Goal: Navigation & Orientation: Find specific page/section

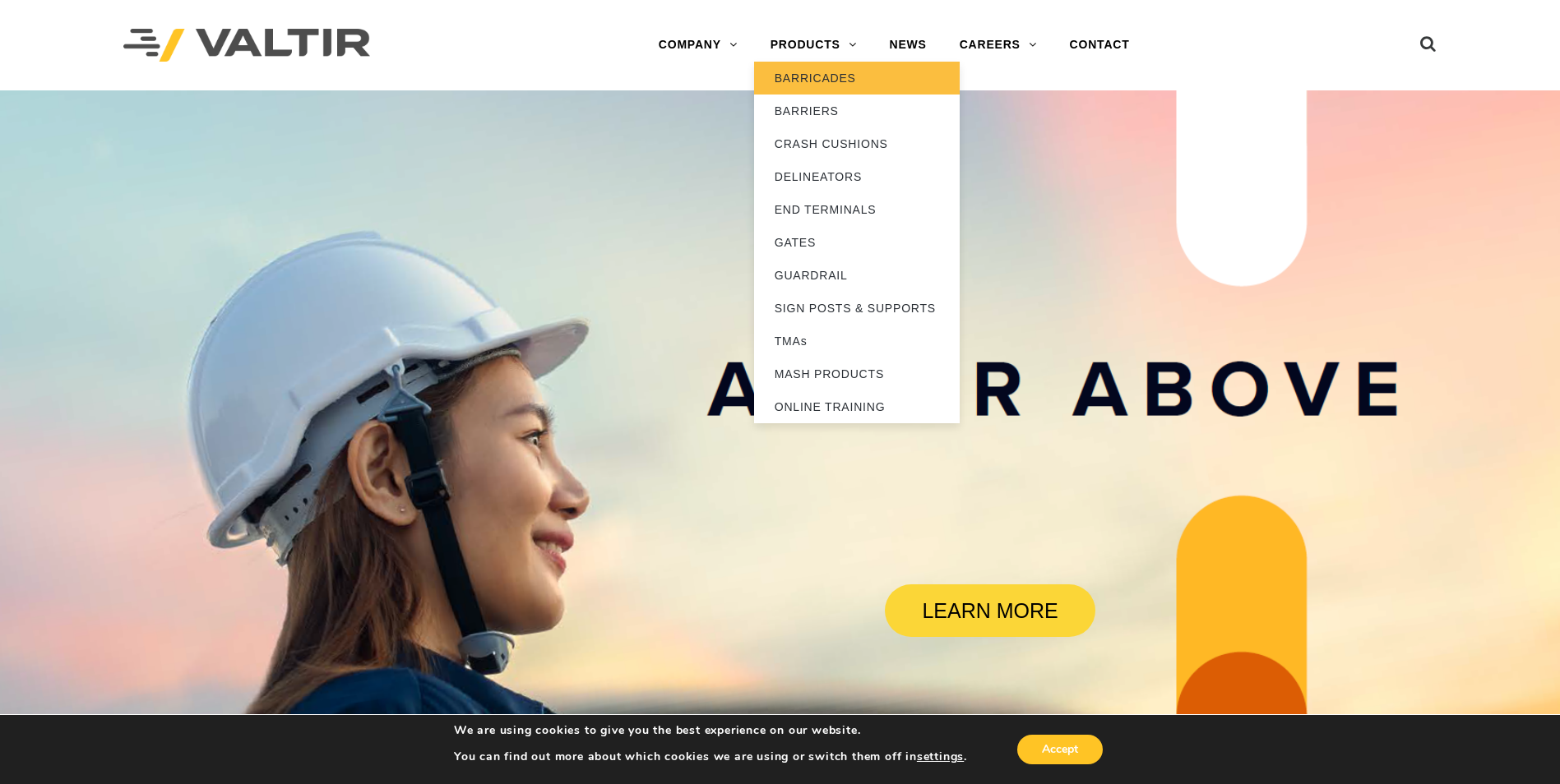
click at [806, 87] on link "BARRICADES" at bounding box center [857, 78] width 205 height 33
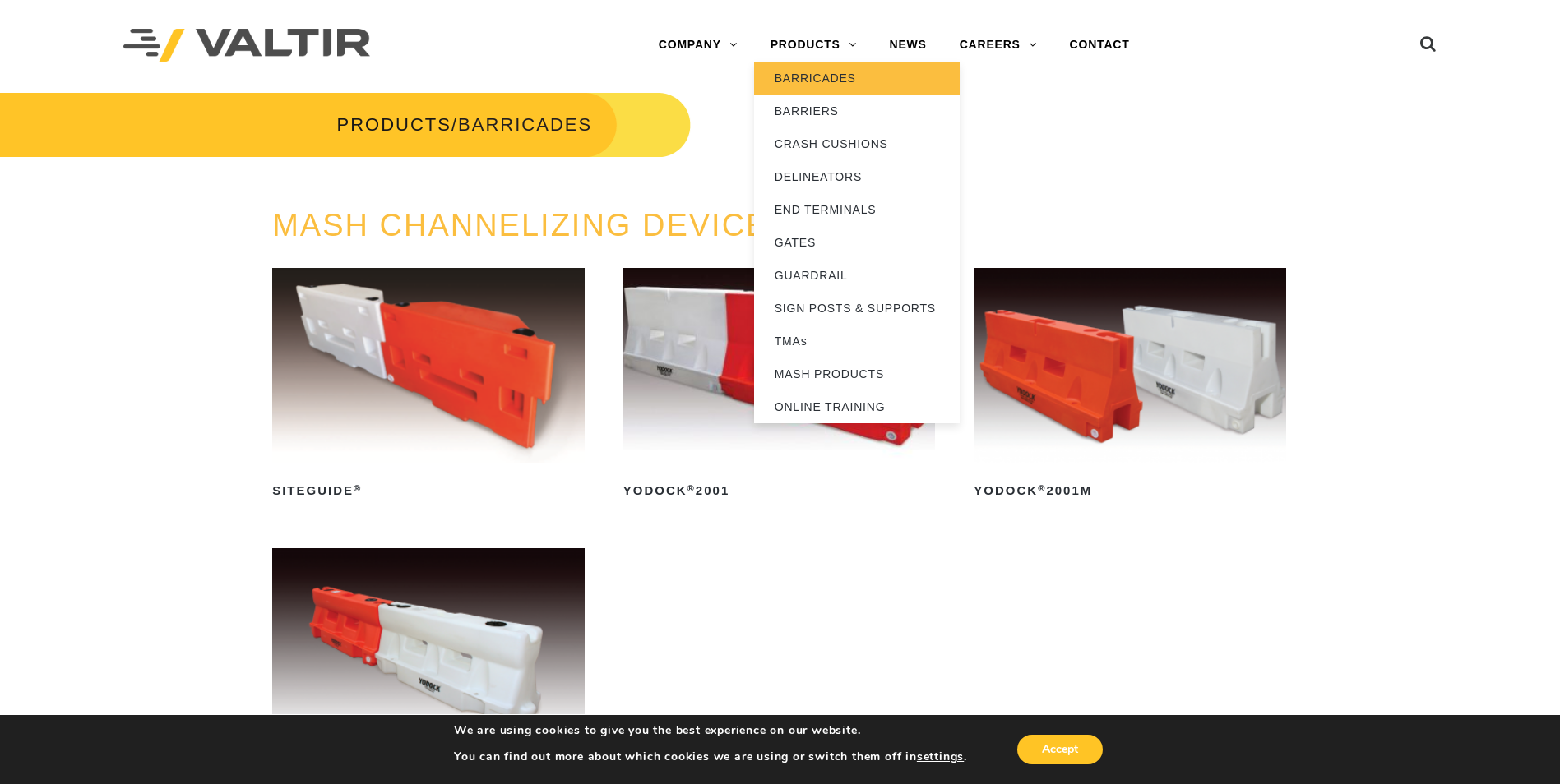
click at [813, 78] on link "BARRICADES" at bounding box center [857, 78] width 205 height 33
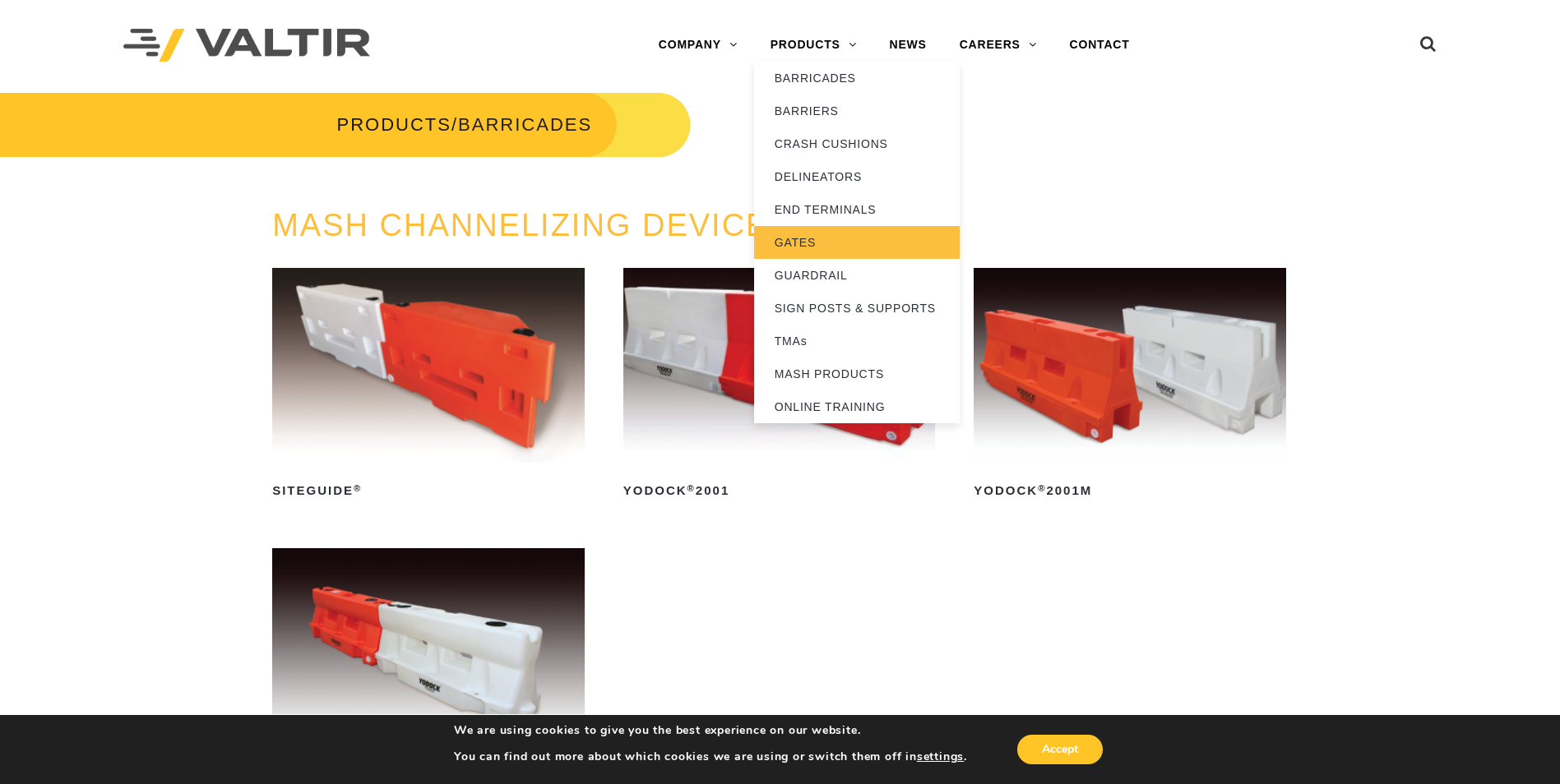
click at [817, 239] on link "GATES" at bounding box center [857, 242] width 205 height 33
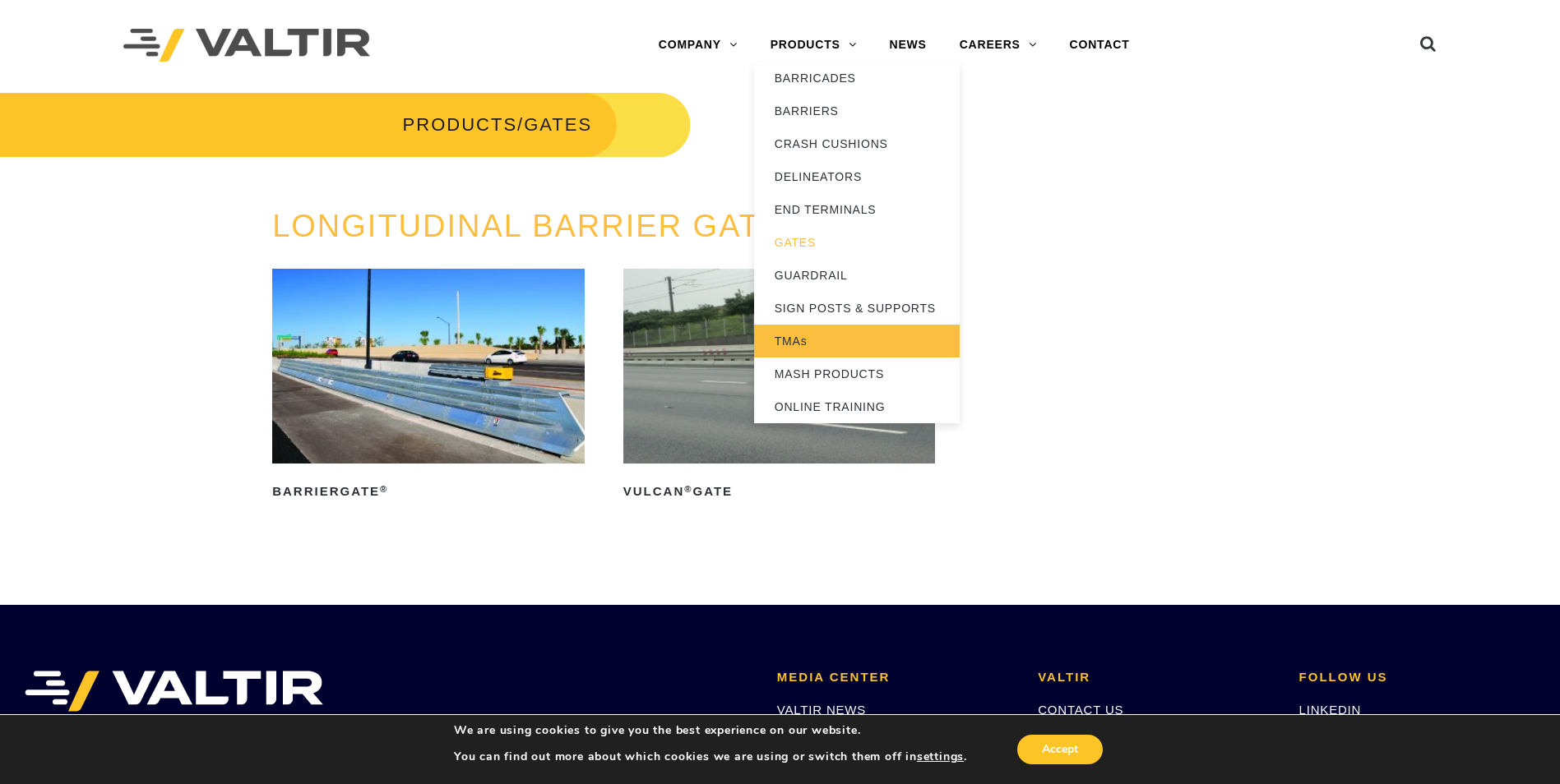
click at [816, 343] on link "TMAs" at bounding box center [857, 341] width 205 height 33
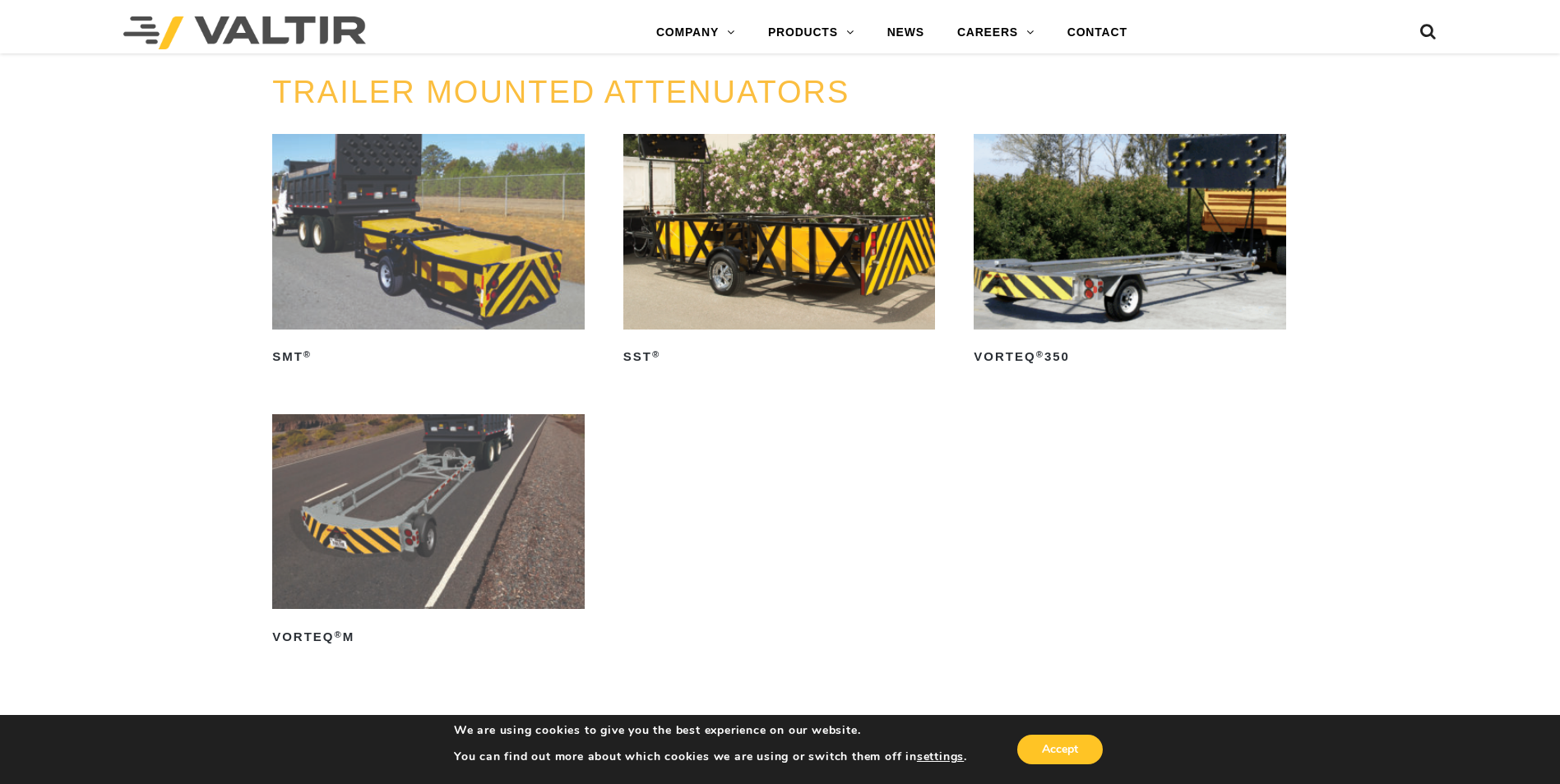
scroll to position [2034, 0]
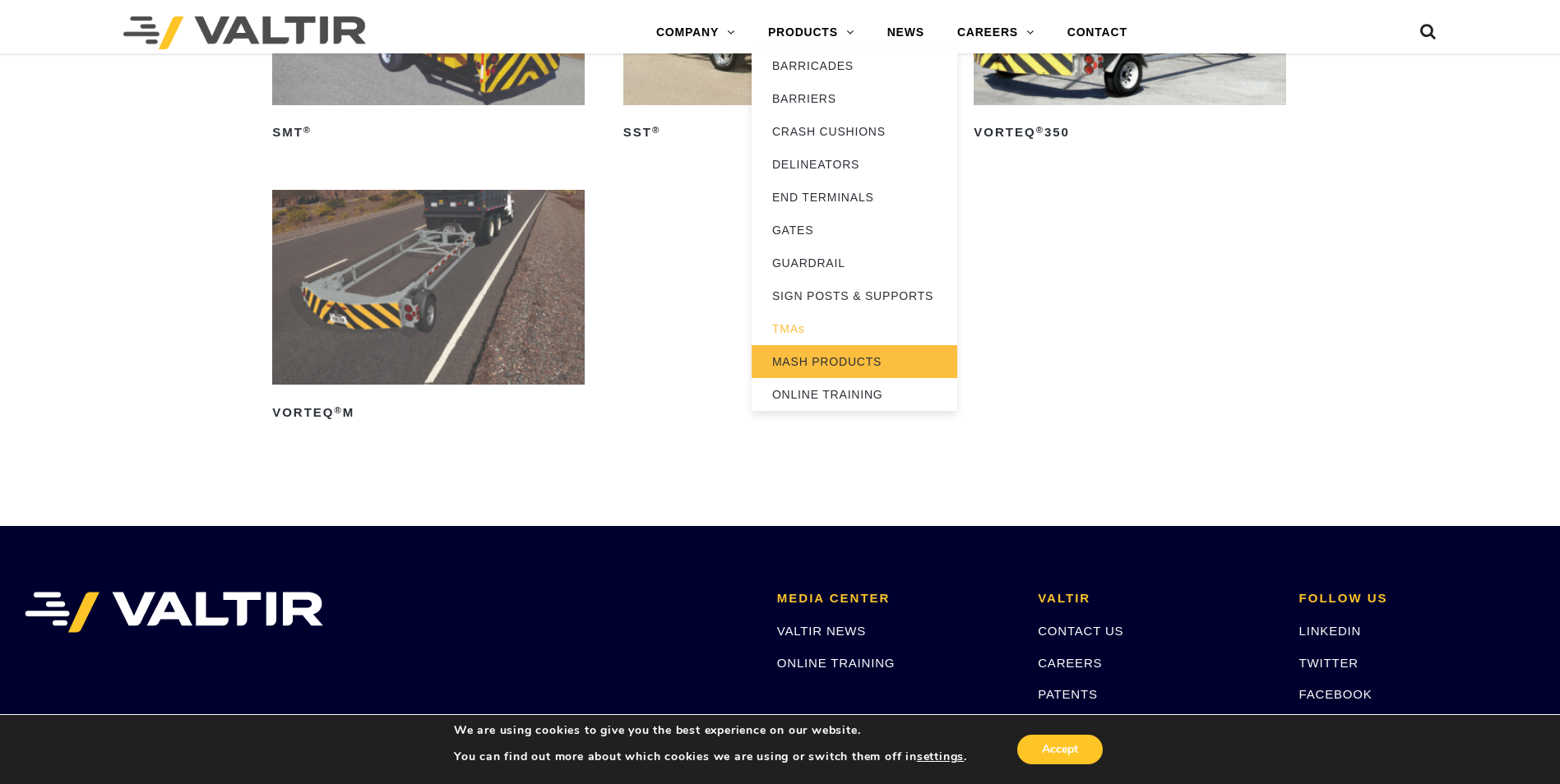
click at [833, 367] on link "MASH PRODUCTS" at bounding box center [854, 361] width 205 height 33
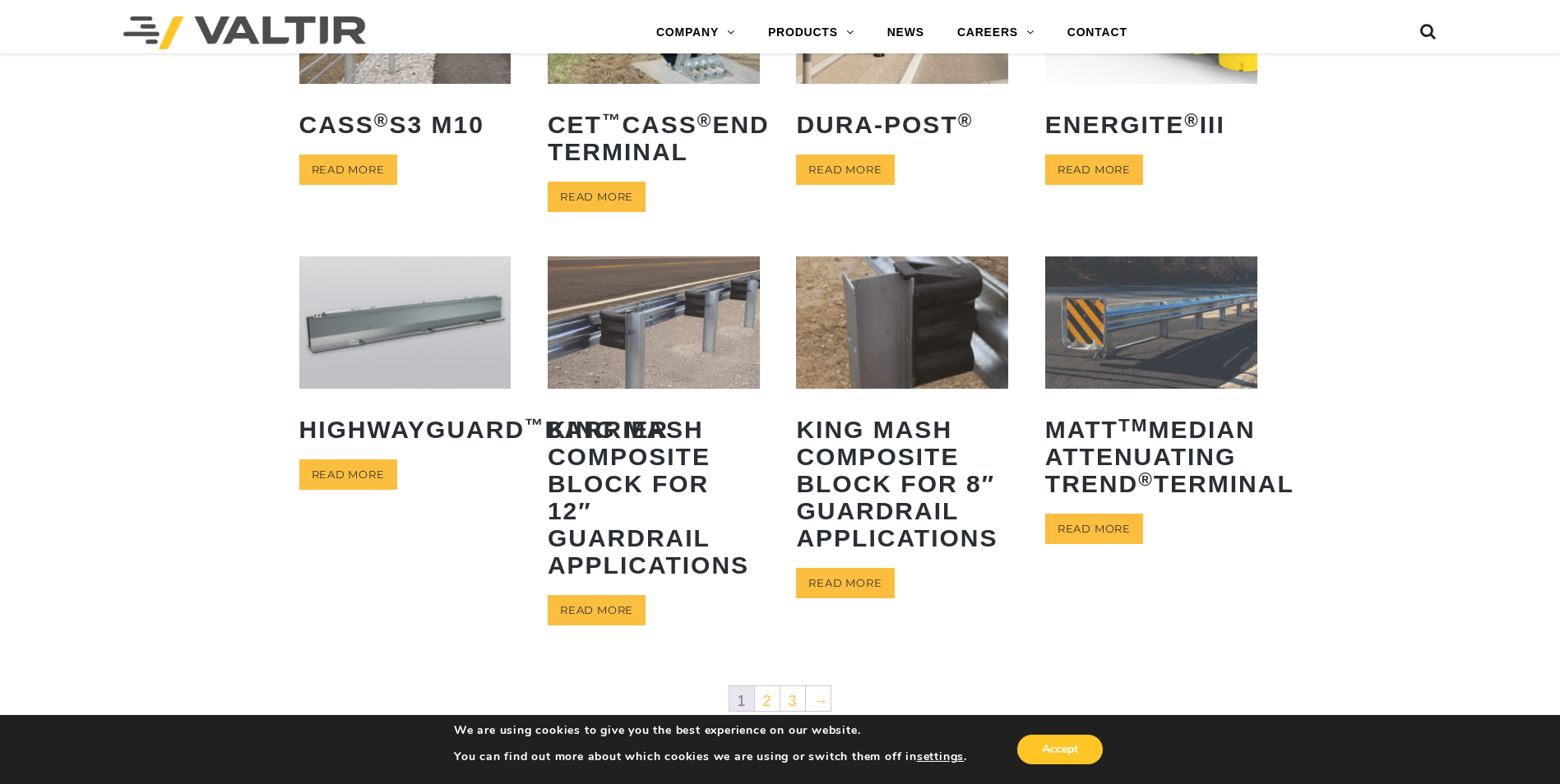
scroll to position [966, 0]
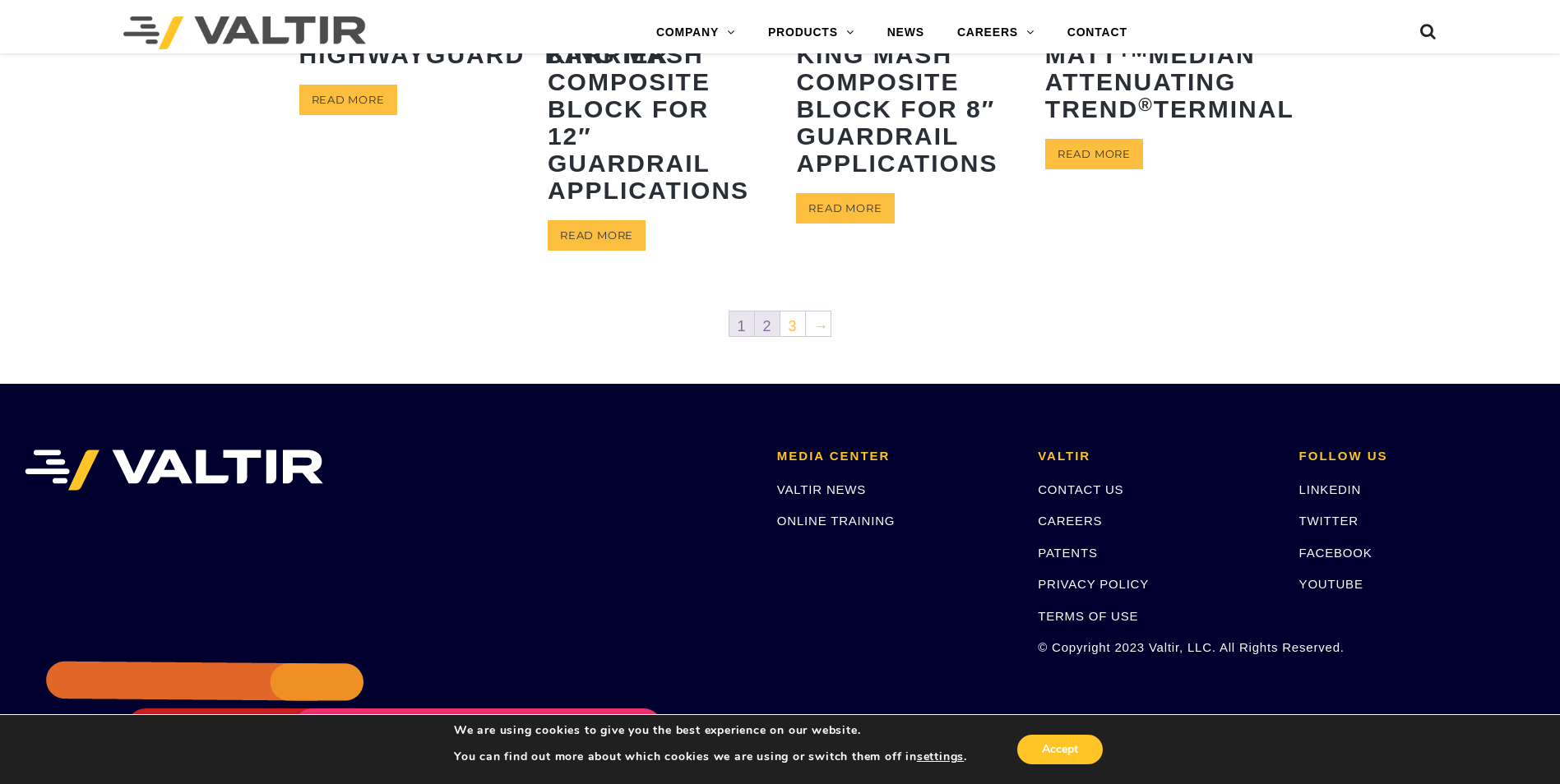
click at [768, 331] on link "2" at bounding box center [768, 324] width 25 height 25
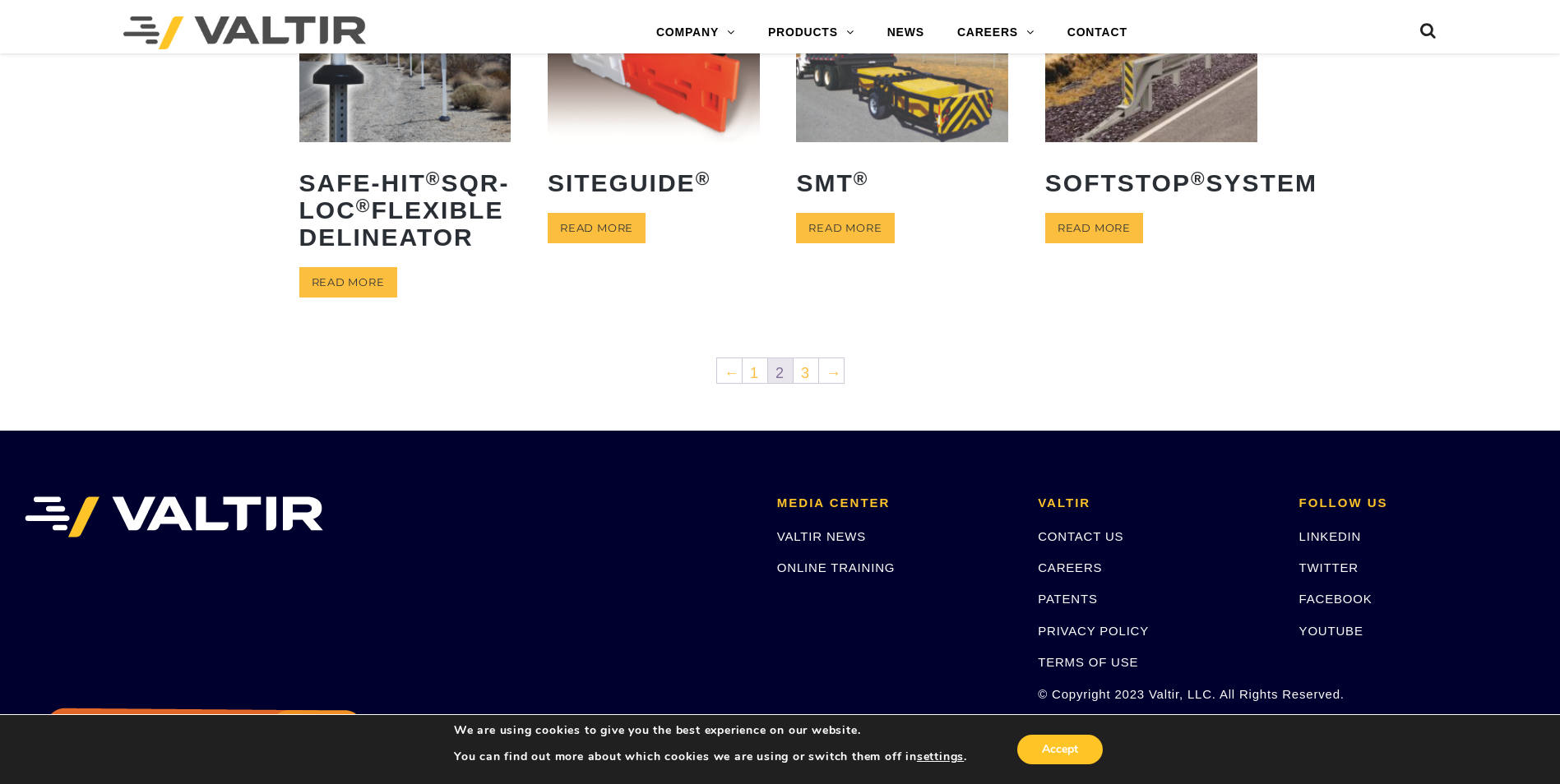
scroll to position [821, 0]
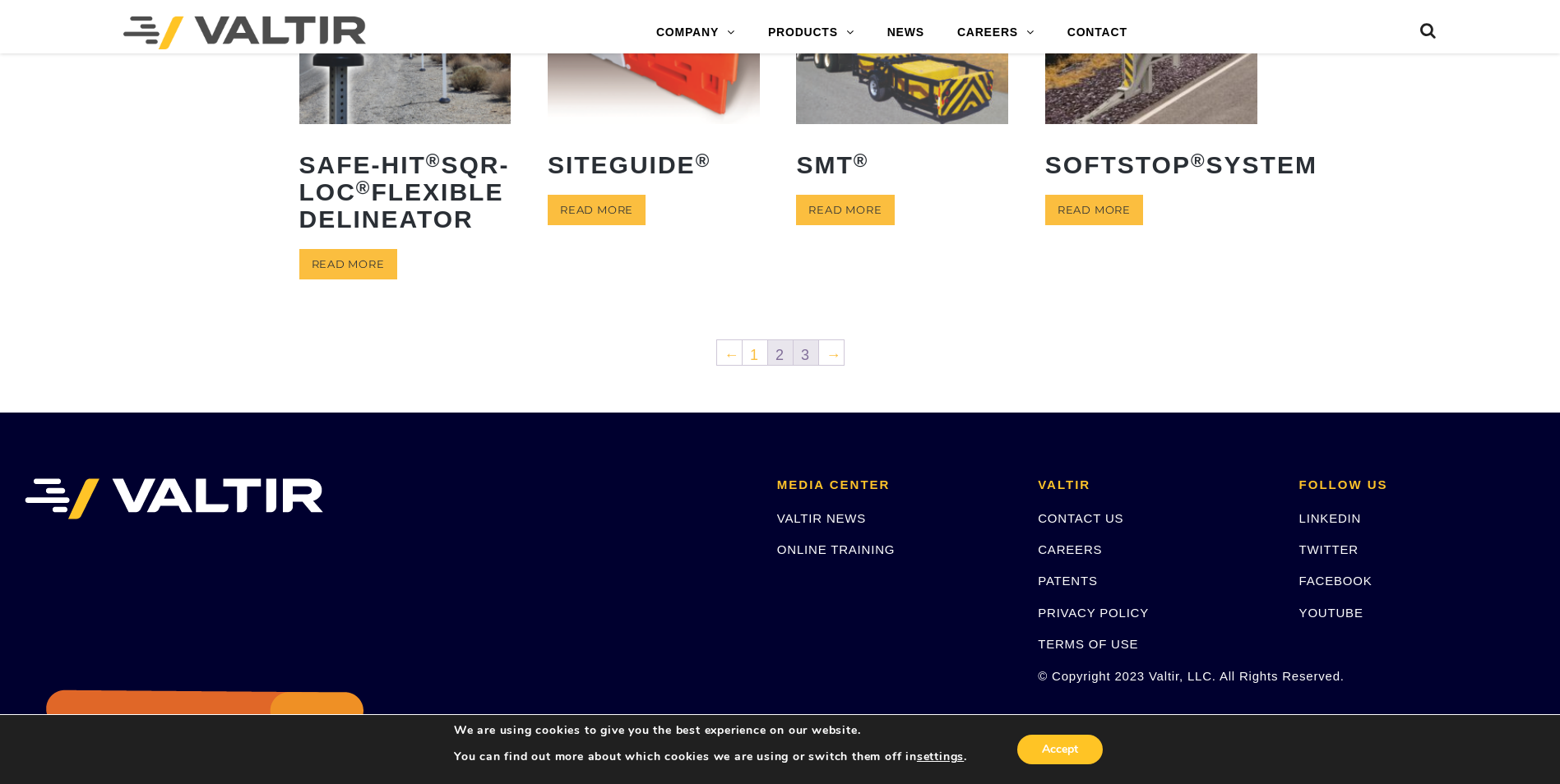
click at [801, 365] on link "3" at bounding box center [806, 352] width 25 height 25
